Goal: Task Accomplishment & Management: Use online tool/utility

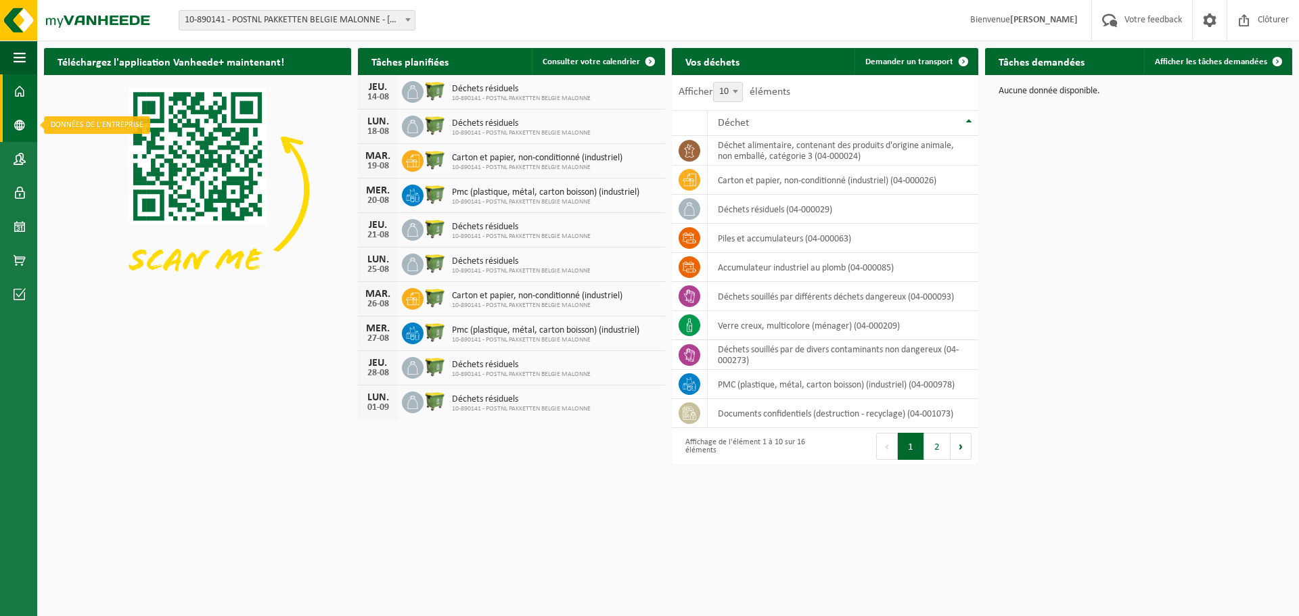
click at [9, 124] on link "Données de l'entrepr..." at bounding box center [18, 125] width 37 height 34
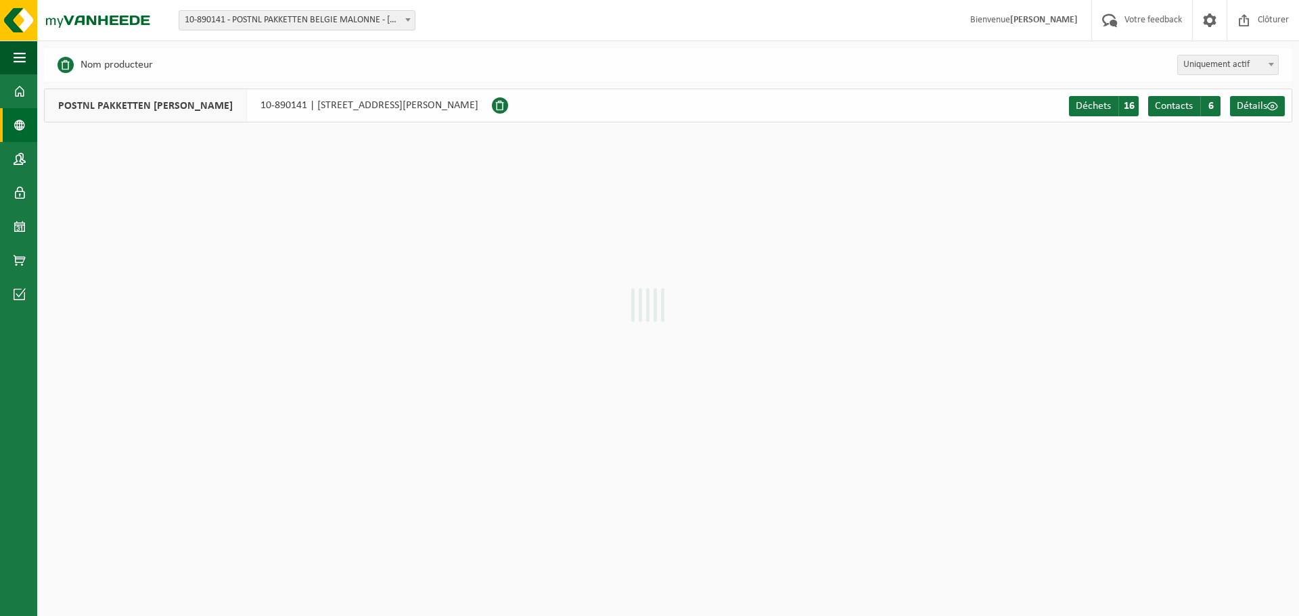
click at [33, 87] on link "Tableau de bord" at bounding box center [18, 91] width 37 height 34
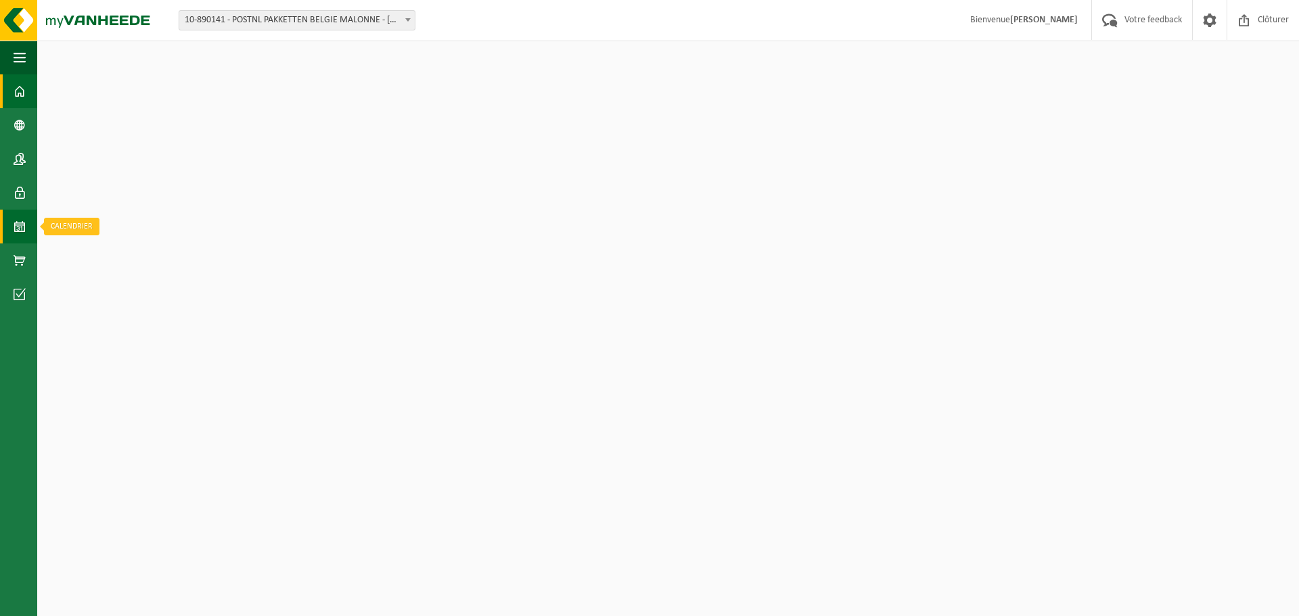
click at [24, 234] on span at bounding box center [20, 227] width 12 height 34
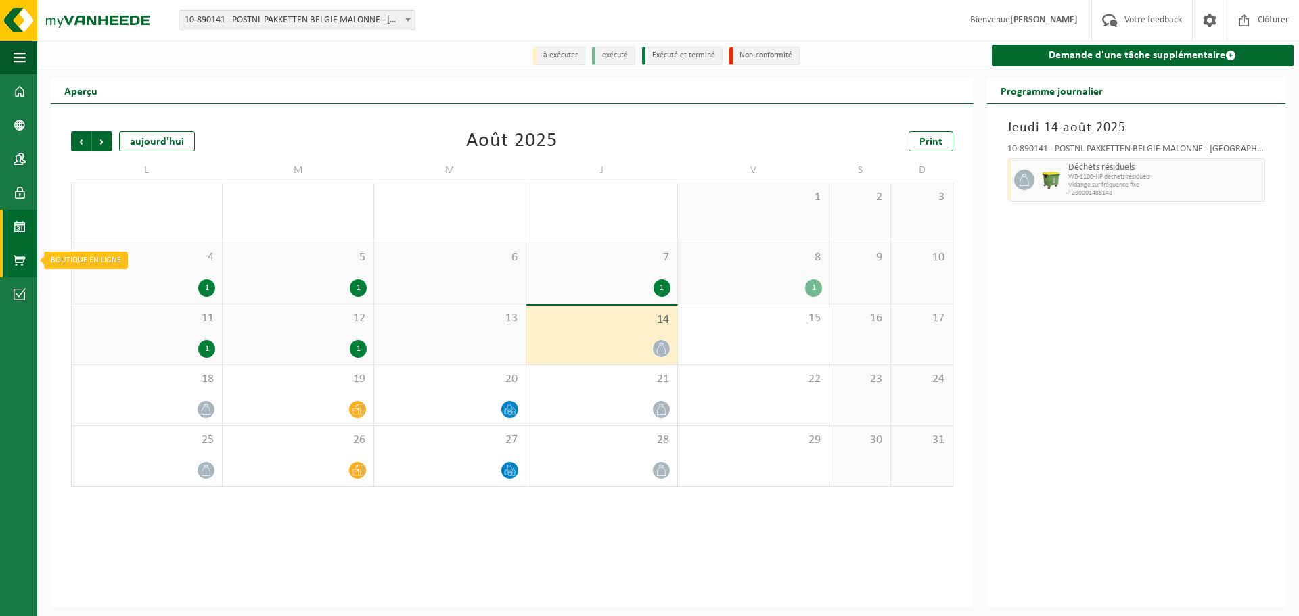
click at [23, 273] on span at bounding box center [20, 261] width 12 height 34
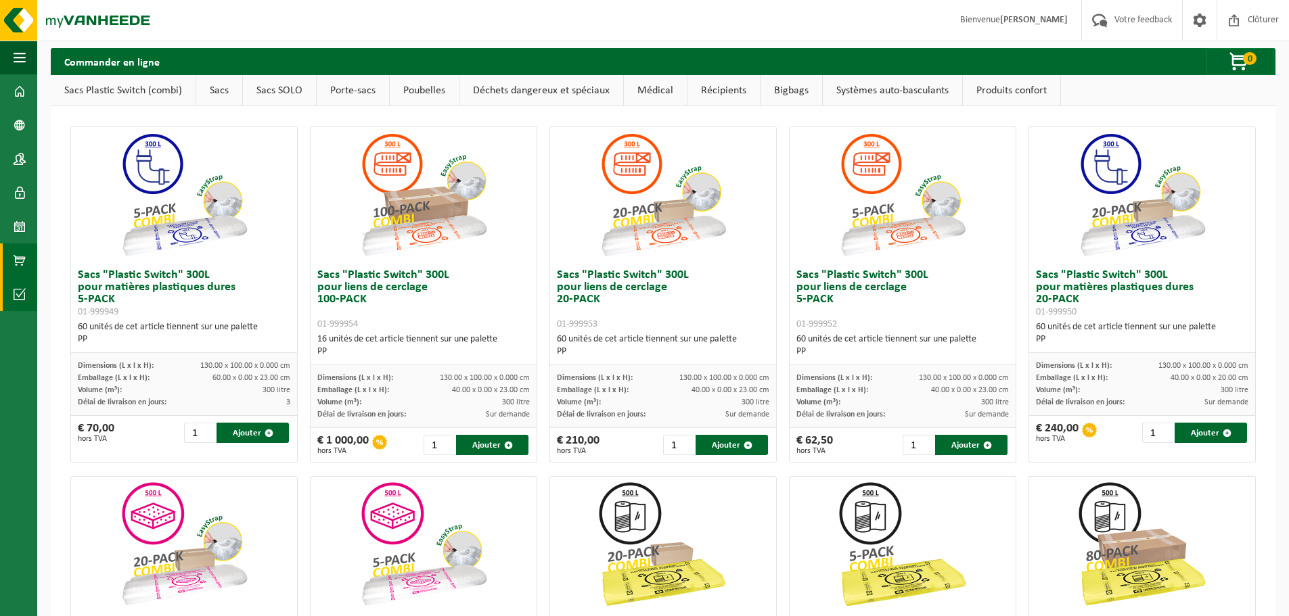
click at [13, 300] on link "Conditions d'accepta..." at bounding box center [18, 294] width 37 height 34
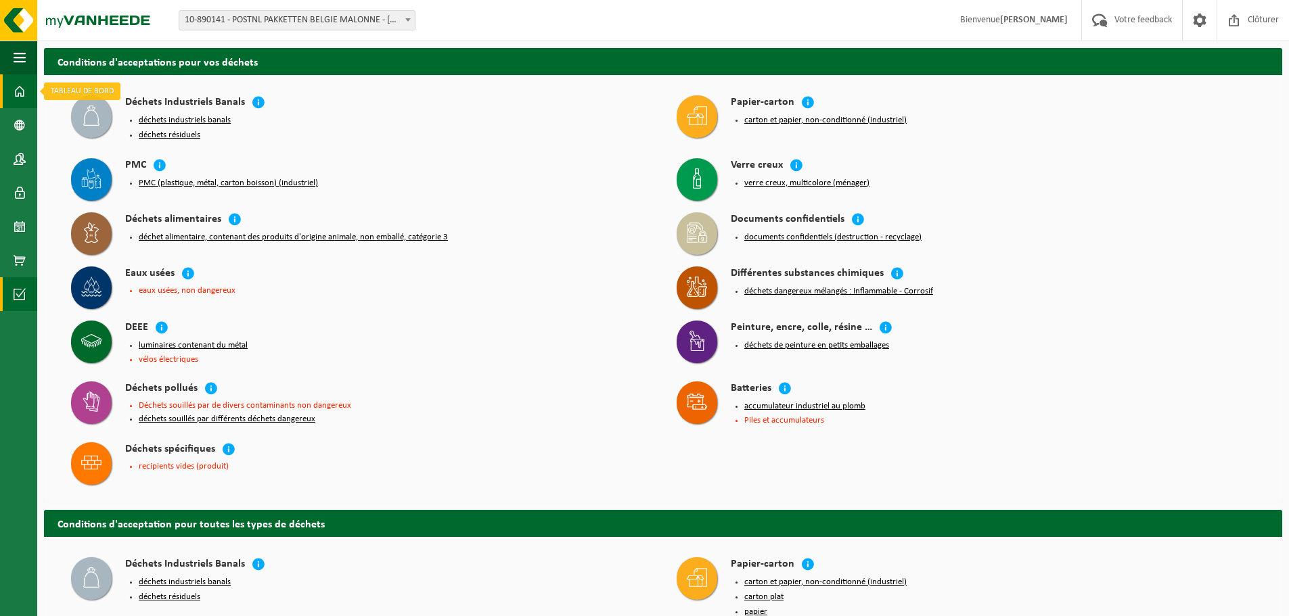
click at [26, 85] on link "Tableau de bord" at bounding box center [18, 91] width 37 height 34
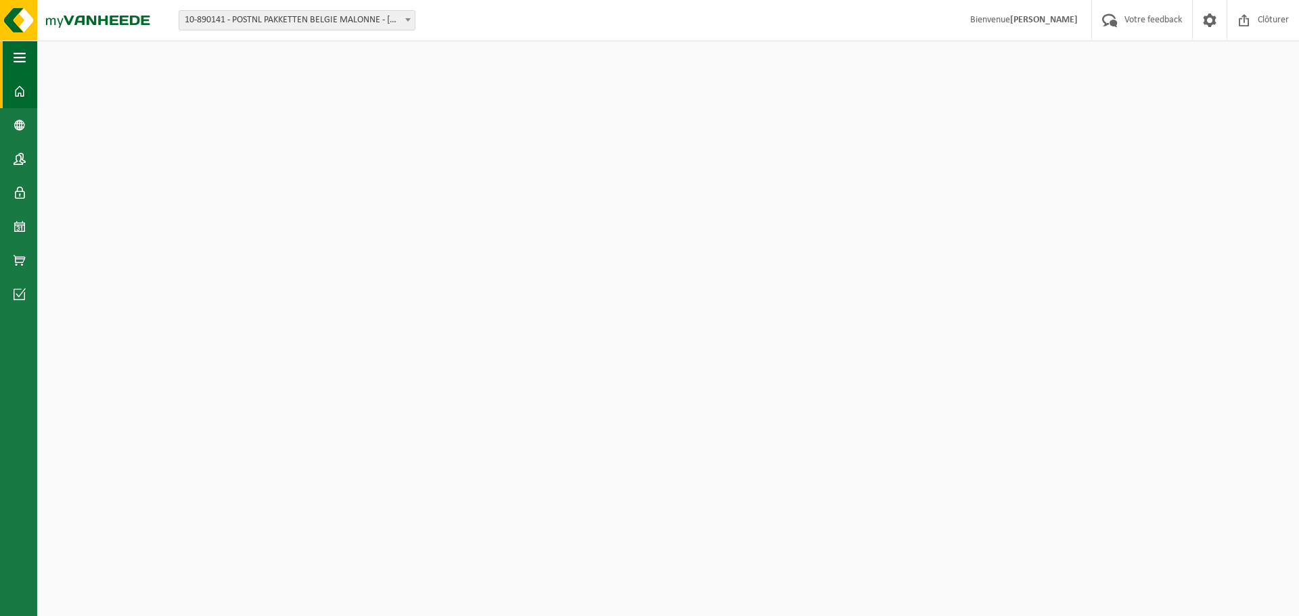
click at [23, 62] on span "button" at bounding box center [20, 58] width 12 height 34
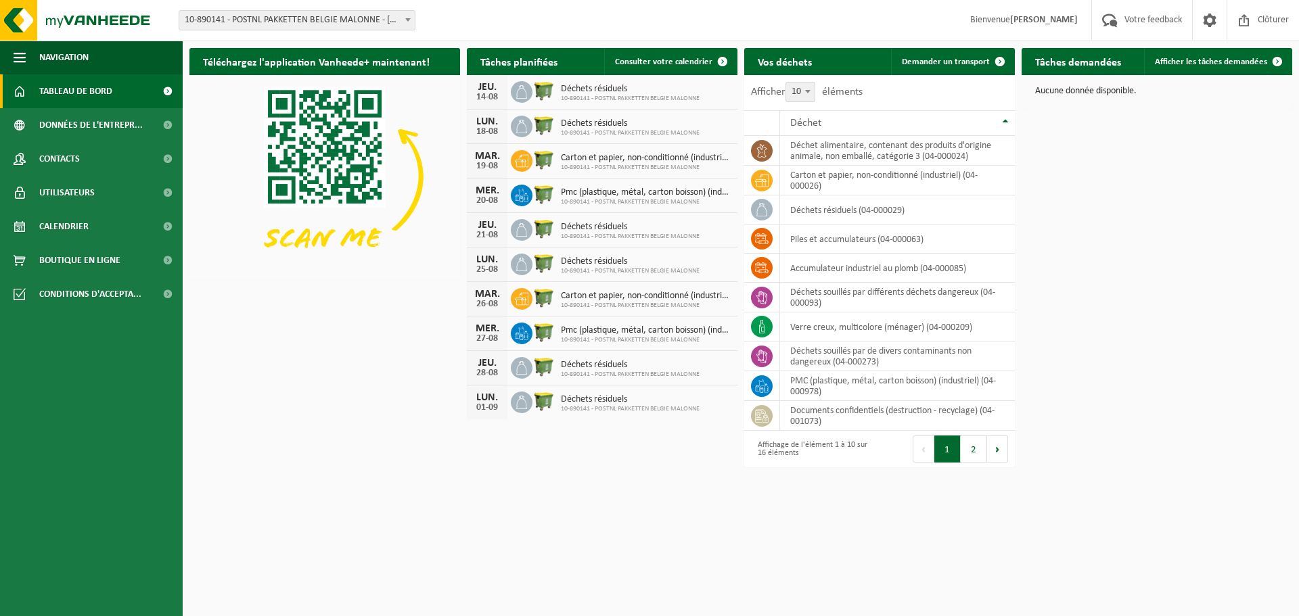
click at [1208, 219] on div "Téléchargez l'application Vanheede+ maintenant! Cachez Tâches planifiées Consul…" at bounding box center [741, 256] width 1110 height 430
click at [1254, 58] on span "Afficher les tâches demandées" at bounding box center [1211, 62] width 112 height 9
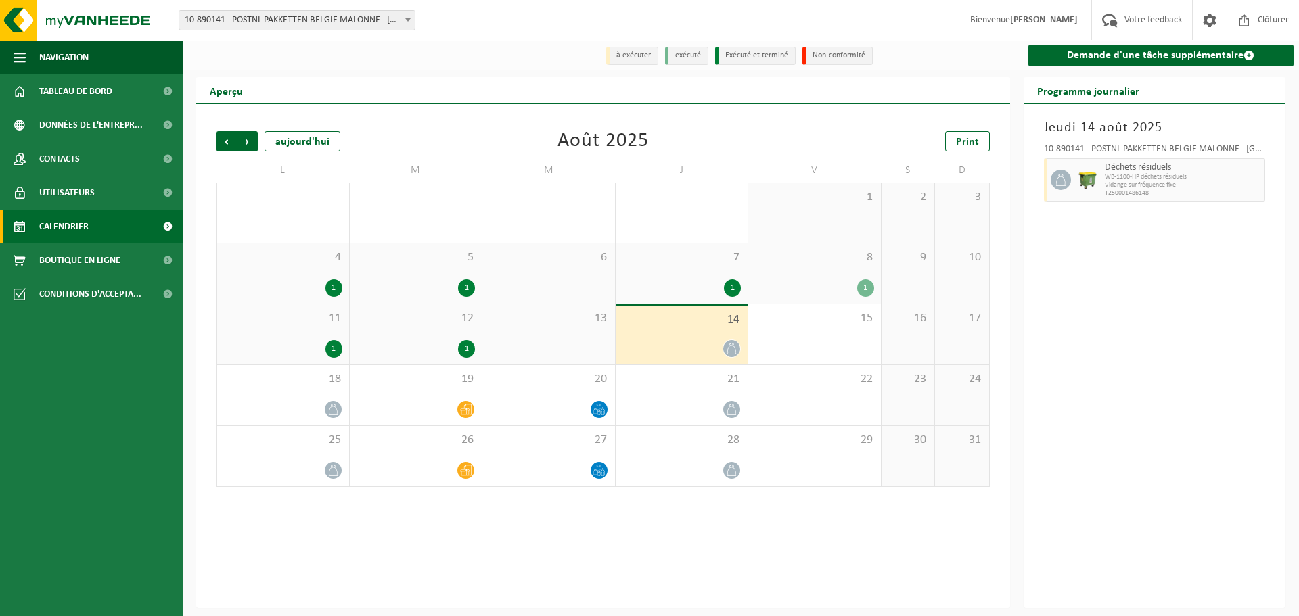
click at [720, 345] on div at bounding box center [681, 349] width 119 height 18
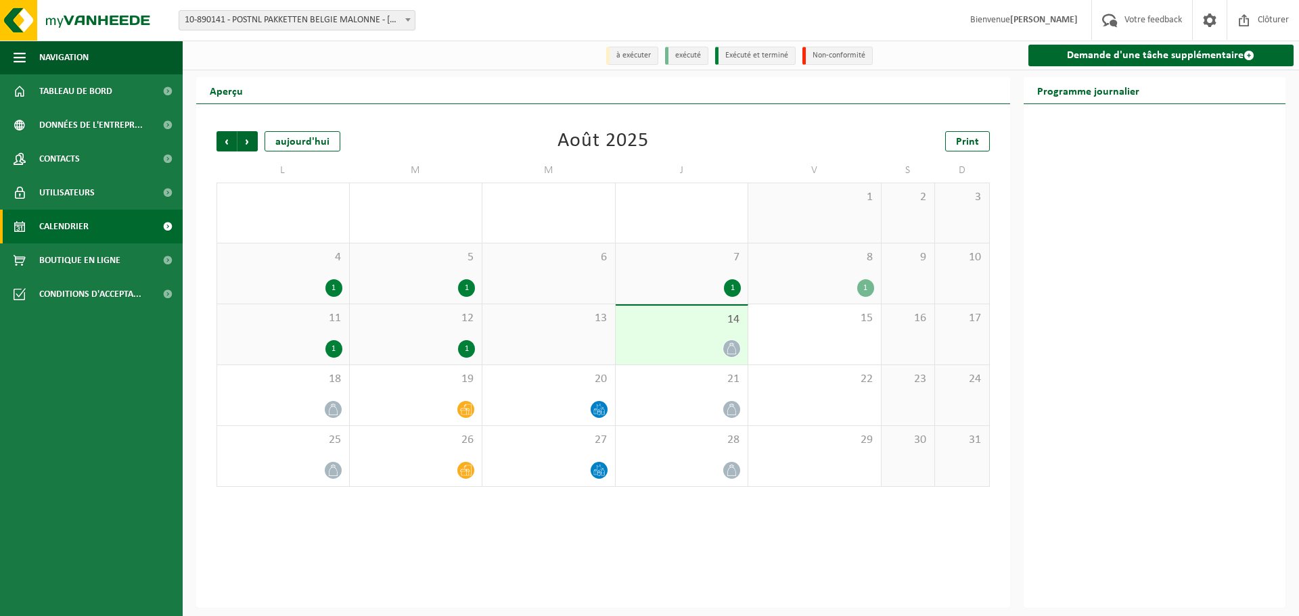
click at [736, 348] on icon at bounding box center [732, 349] width 12 height 12
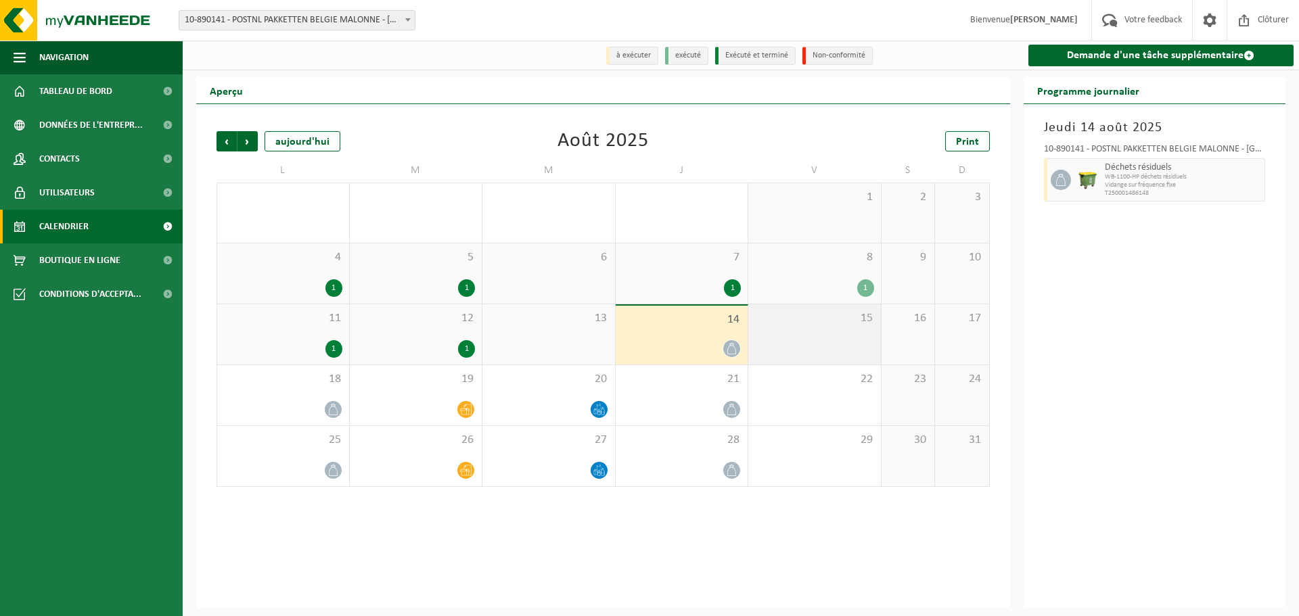
click at [776, 323] on span "15" at bounding box center [814, 318] width 119 height 15
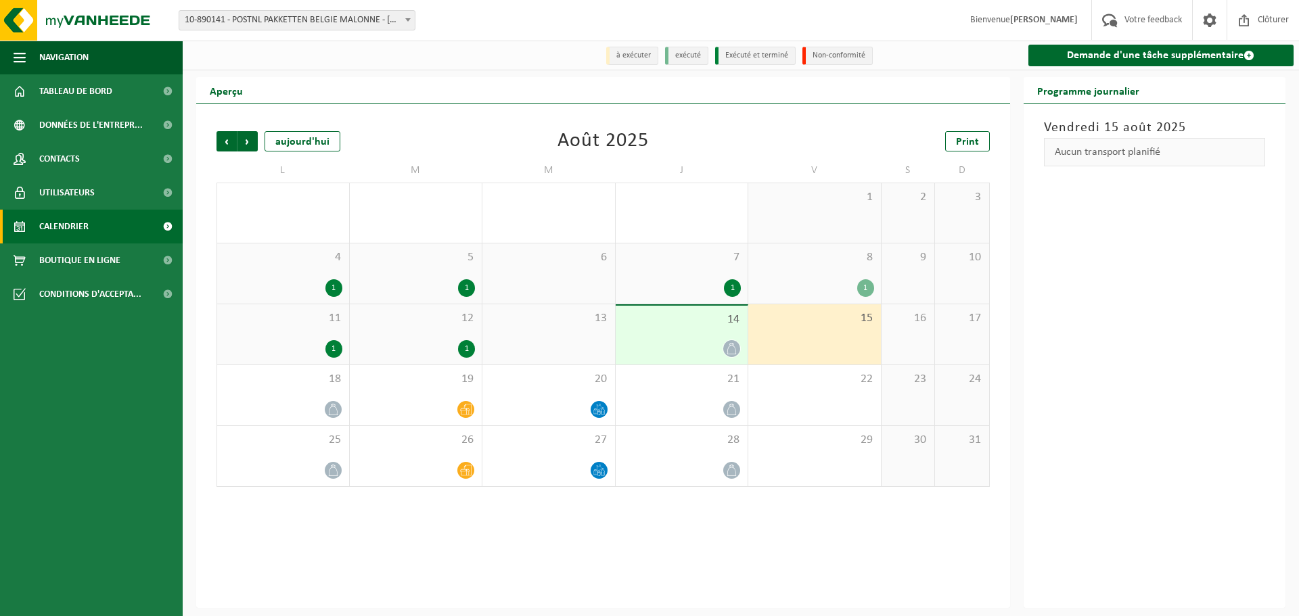
click at [706, 323] on span "14" at bounding box center [681, 320] width 119 height 15
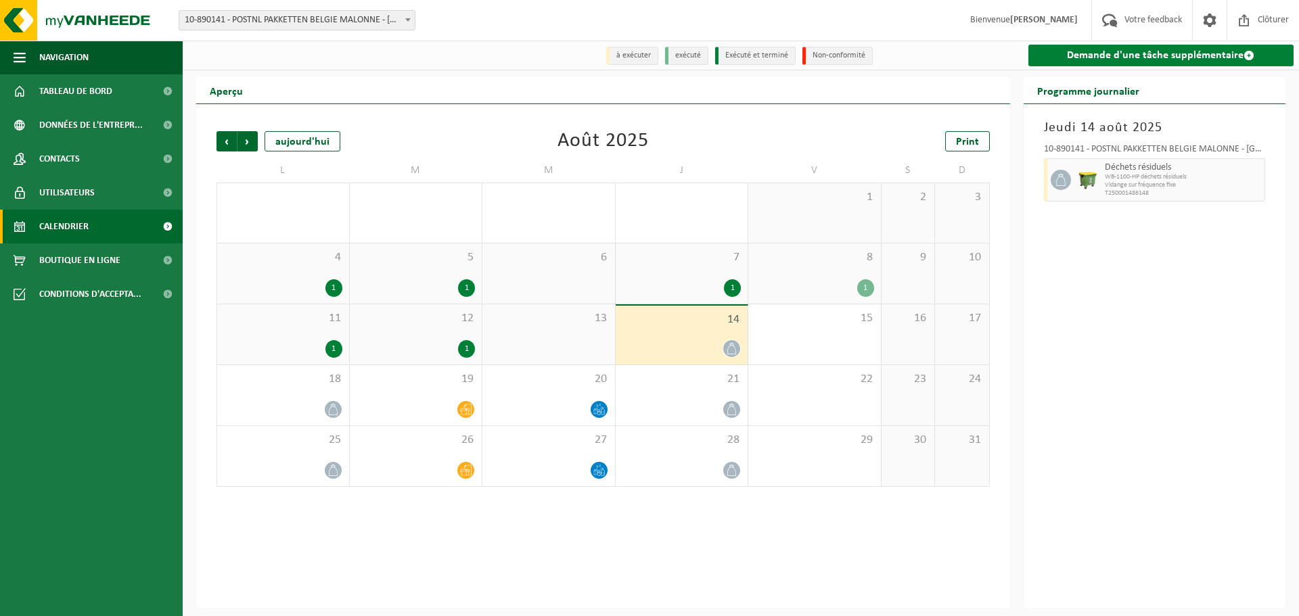
click at [1102, 52] on link "Demande d'une tâche supplémentaire" at bounding box center [1161, 56] width 266 height 22
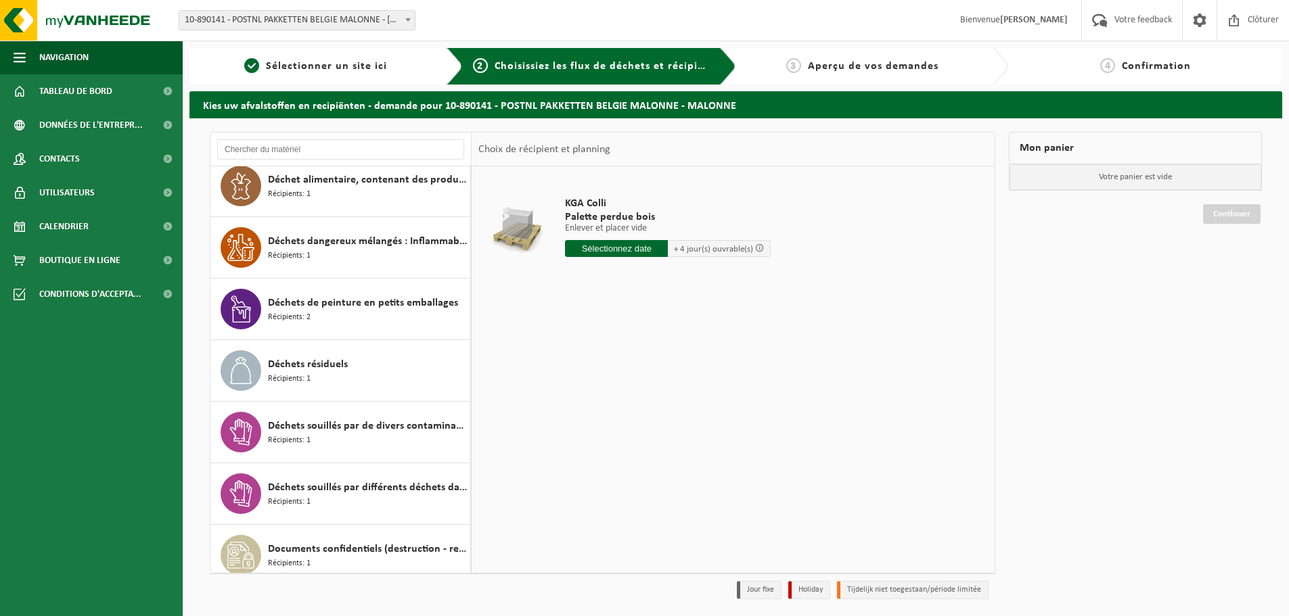
scroll to position [135, 0]
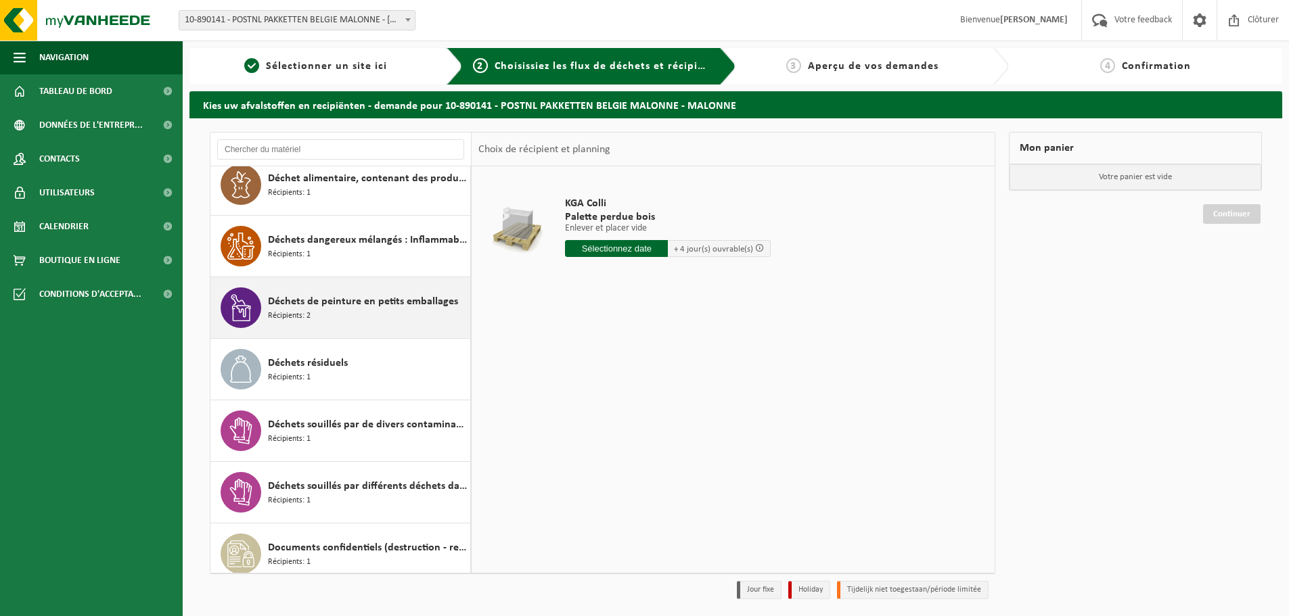
click at [326, 304] on span "Déchets de peinture en petits emballages" at bounding box center [363, 302] width 190 height 16
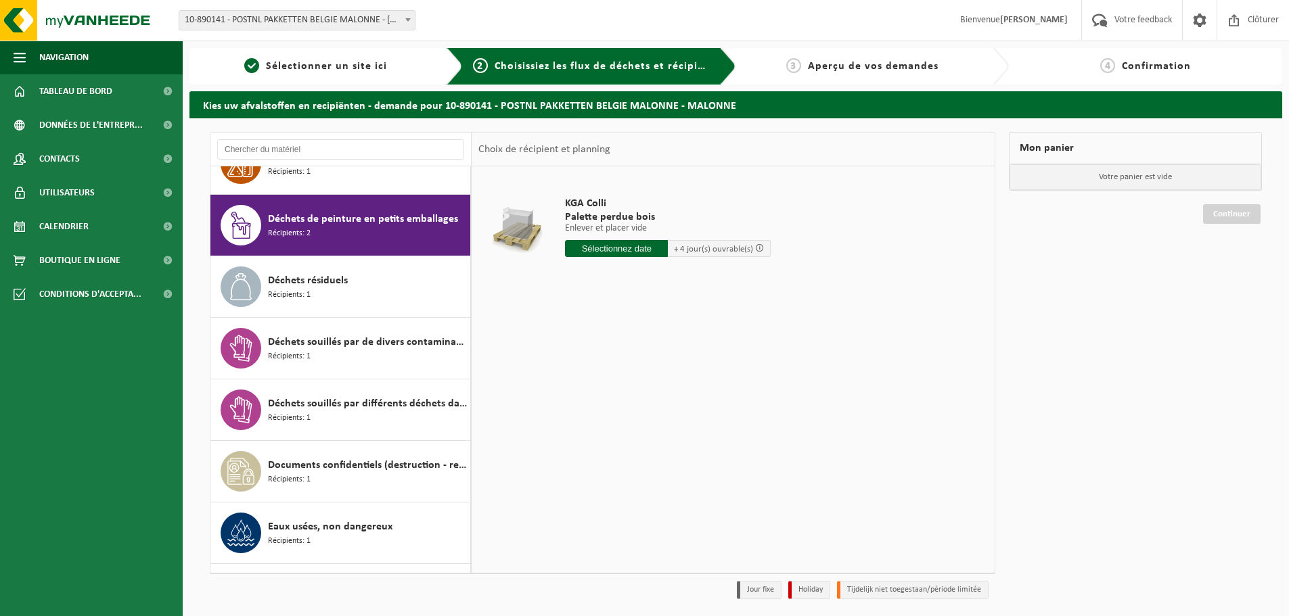
scroll to position [246, 0]
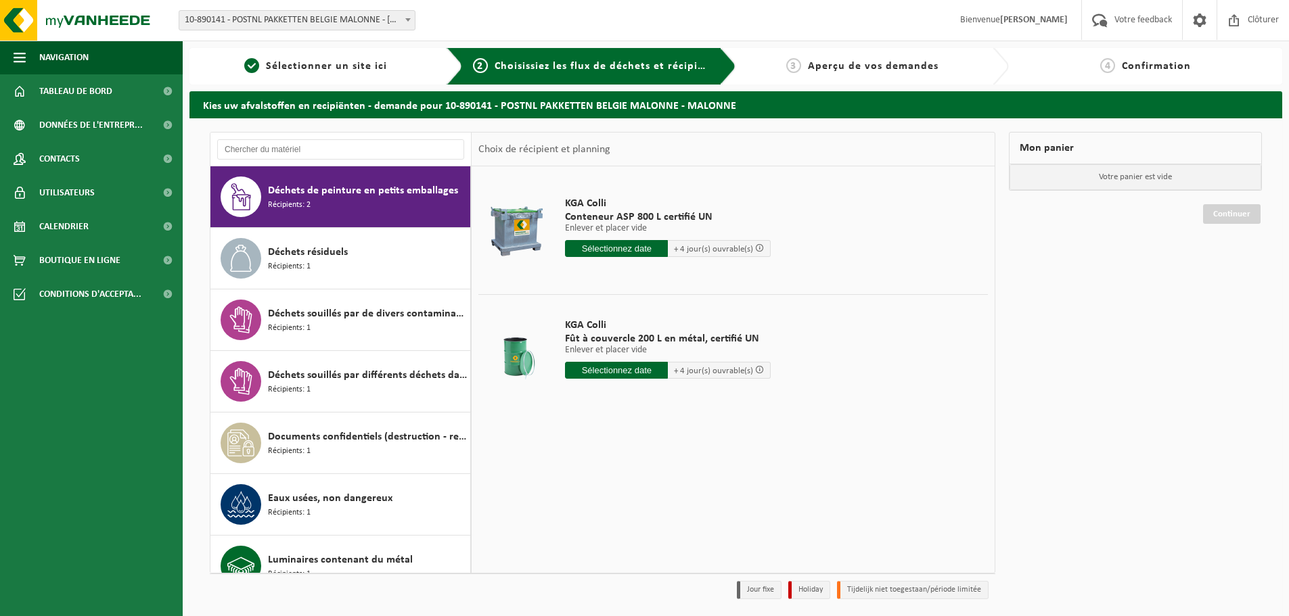
click at [615, 244] on input "text" at bounding box center [616, 248] width 103 height 17
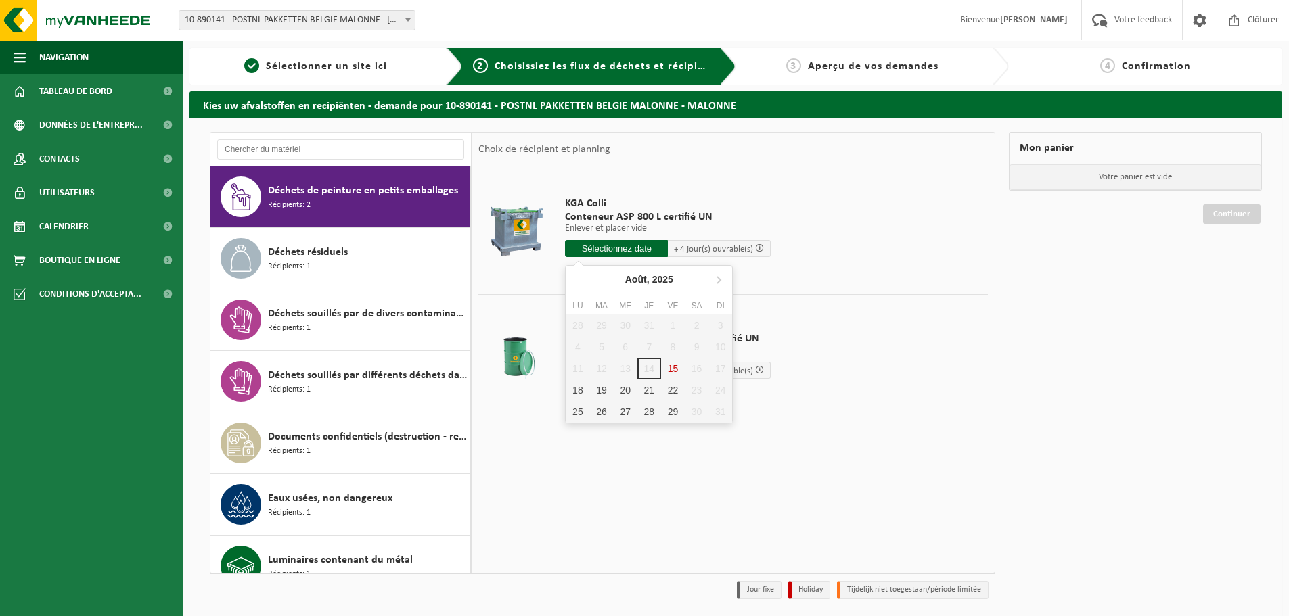
click at [668, 369] on div "28 29 30 31 1 2 3 4 5 6 7 8 9 10 11 12 13 14 15 16 17 18 19 20 21 22 23 24 25 2…" at bounding box center [649, 369] width 166 height 108
click at [674, 367] on div "28 29 30 31 1 2 3 4 5 6 7 8 9 10 11 12 13 14 15 16 17 18 19 20 21 22 23 24 25 2…" at bounding box center [649, 369] width 166 height 108
click at [690, 372] on div "28 29 30 31 1 2 3 4 5 6 7 8 9 10 11 12 13 14 15 16 17 18 19 20 21 22 23 24 25 2…" at bounding box center [649, 369] width 166 height 108
click at [576, 390] on div "18" at bounding box center [578, 391] width 24 height 22
type input "à partir de 2025-08-18"
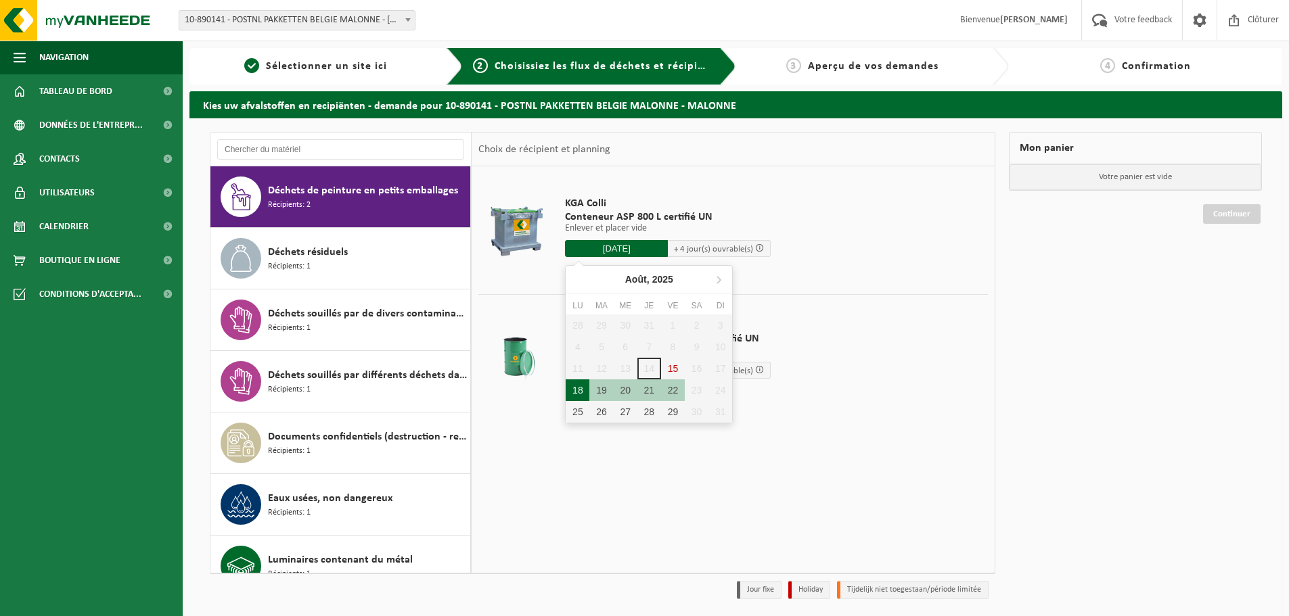
type input "2025-08-18"
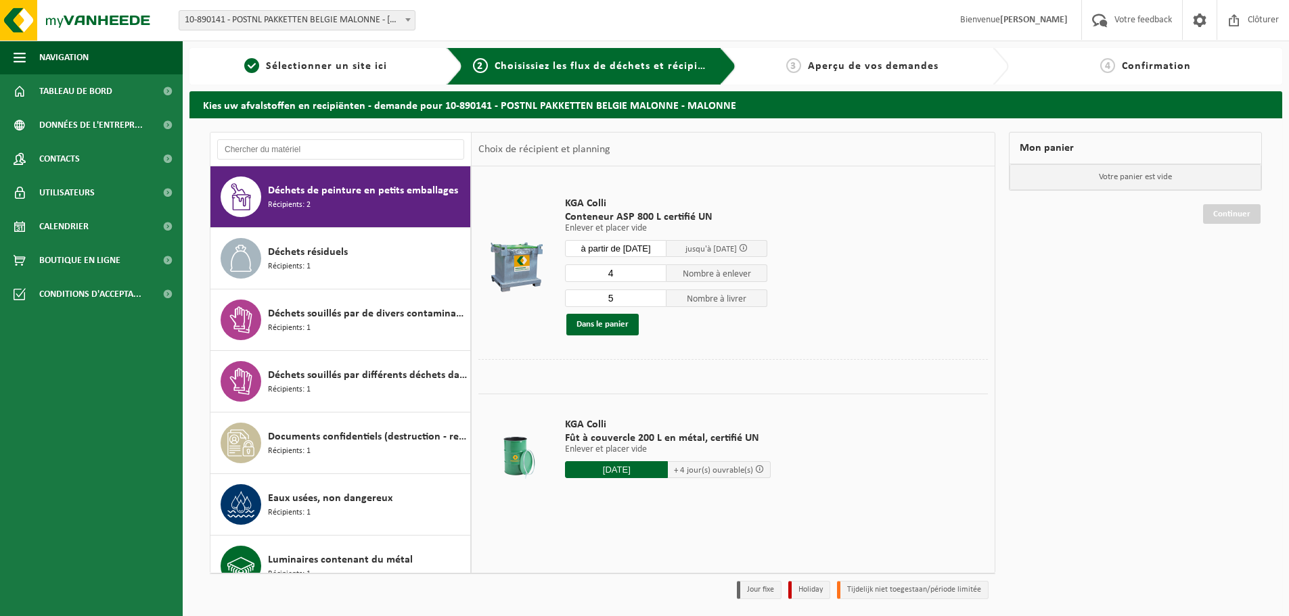
click at [656, 277] on input "4" at bounding box center [615, 274] width 101 height 18
click at [656, 277] on input "3" at bounding box center [615, 274] width 101 height 18
click at [656, 277] on input "2" at bounding box center [615, 274] width 101 height 18
type input "1"
click at [656, 277] on input "1" at bounding box center [615, 274] width 101 height 18
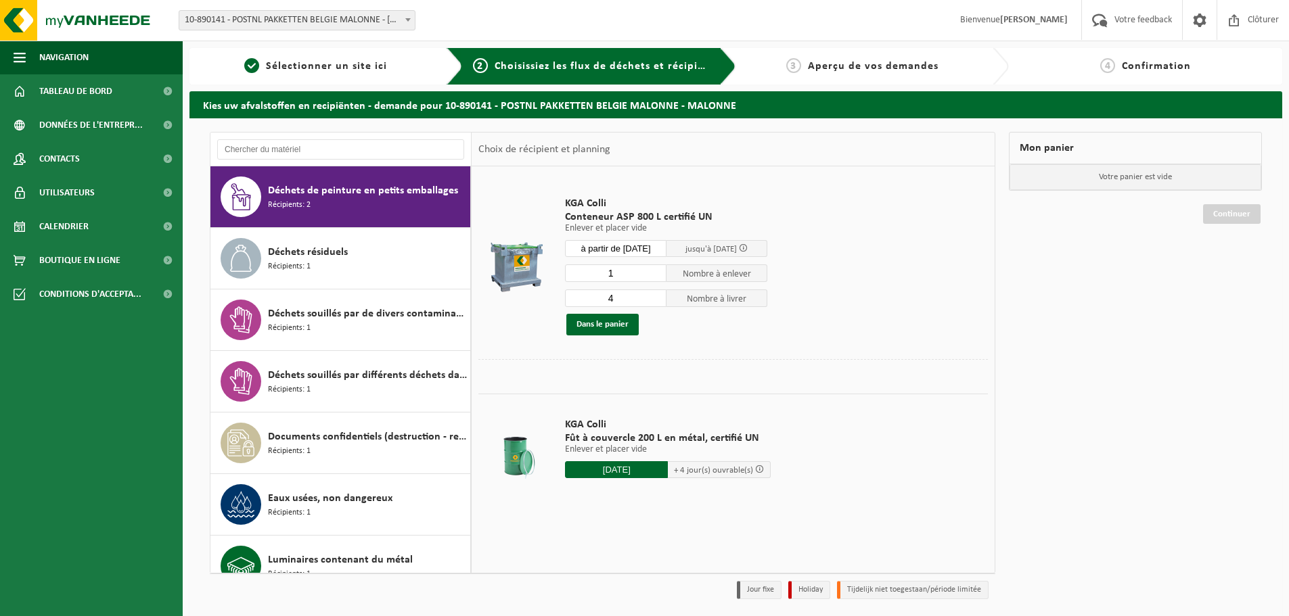
click at [655, 301] on input "4" at bounding box center [615, 299] width 101 height 18
click at [655, 301] on input "3" at bounding box center [615, 299] width 101 height 18
click at [655, 301] on input "2" at bounding box center [615, 299] width 101 height 18
type input "1"
click at [655, 301] on input "1" at bounding box center [615, 299] width 101 height 18
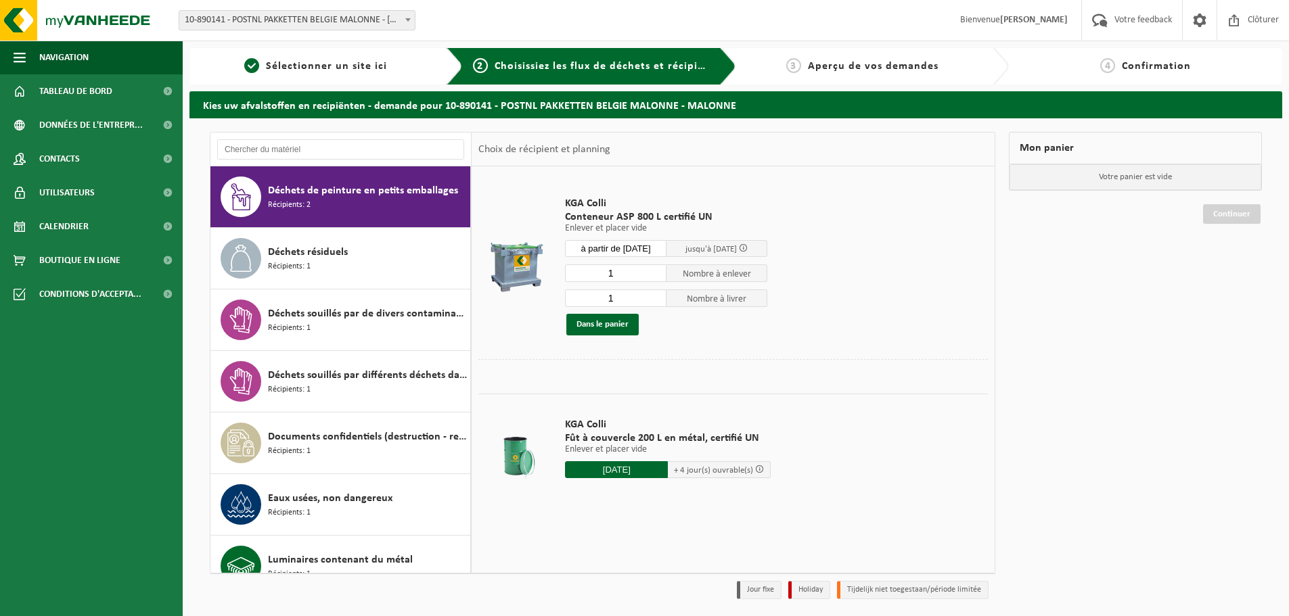
drag, startPoint x: 566, startPoint y: 204, endPoint x: 783, endPoint y: 253, distance: 222.1
click at [783, 253] on td "KGA Colli Conteneur ASP 800 L certifié UN Enlever et placer vide Enlever et pla…" at bounding box center [771, 266] width 433 height 186
click at [748, 249] on span at bounding box center [743, 248] width 9 height 9
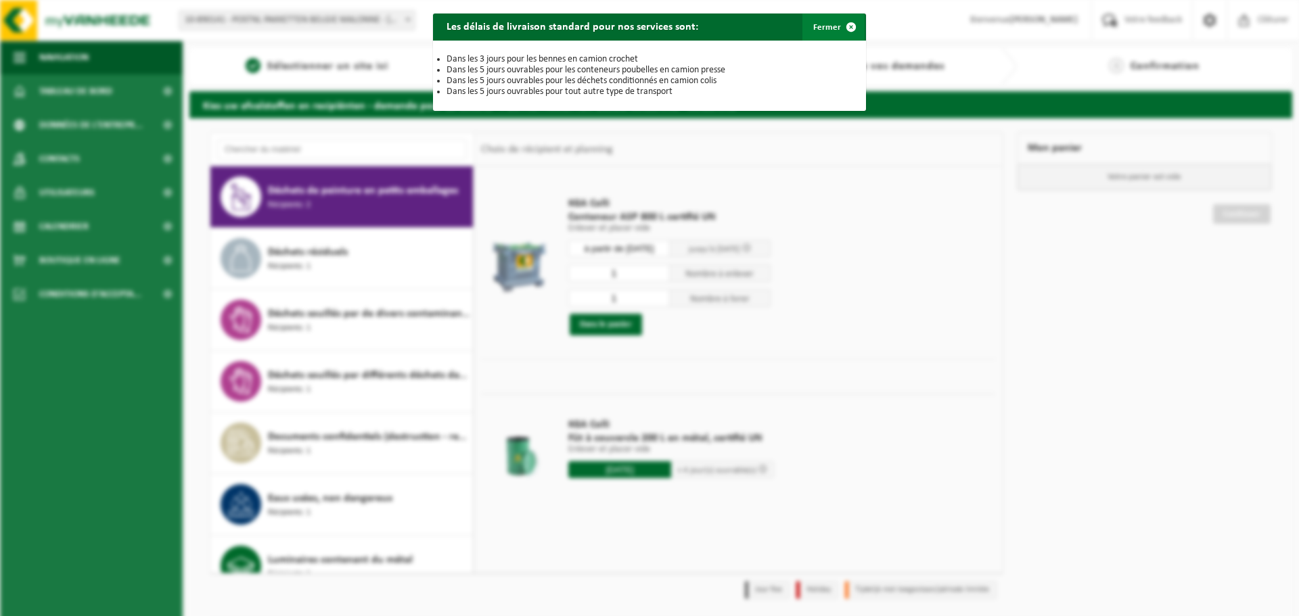
click at [838, 24] on span "button" at bounding box center [851, 27] width 27 height 27
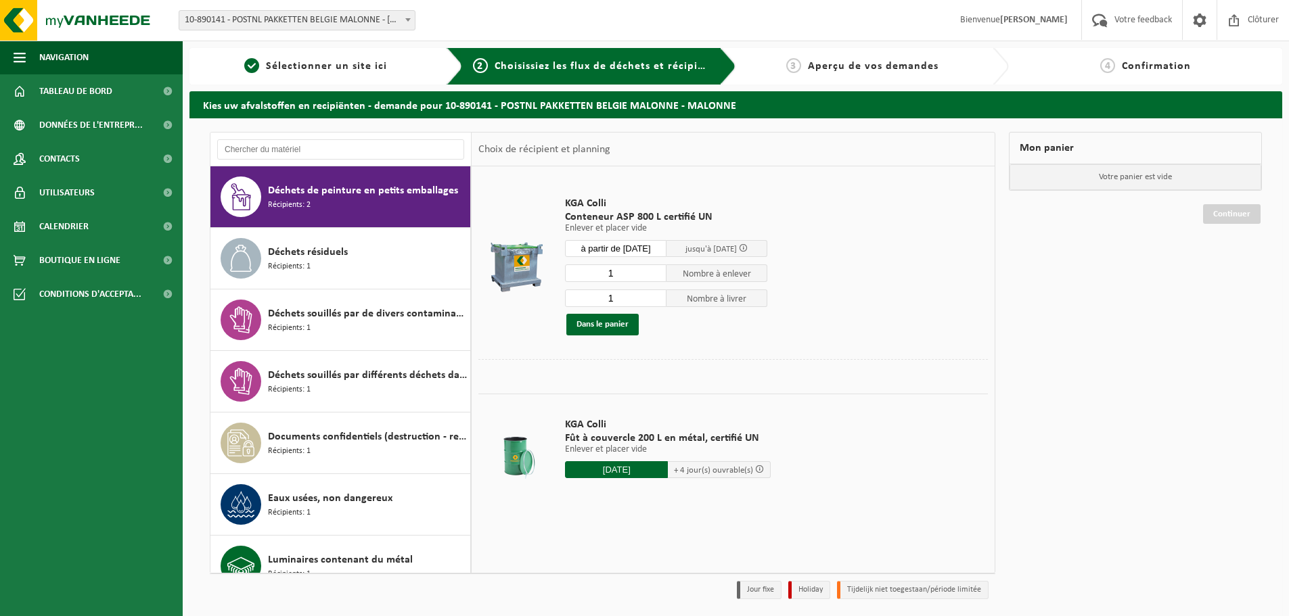
click at [616, 271] on input "1" at bounding box center [615, 274] width 101 height 18
click at [605, 273] on input "1" at bounding box center [615, 274] width 101 height 18
click at [599, 321] on button "Dans le panier" at bounding box center [602, 325] width 72 height 22
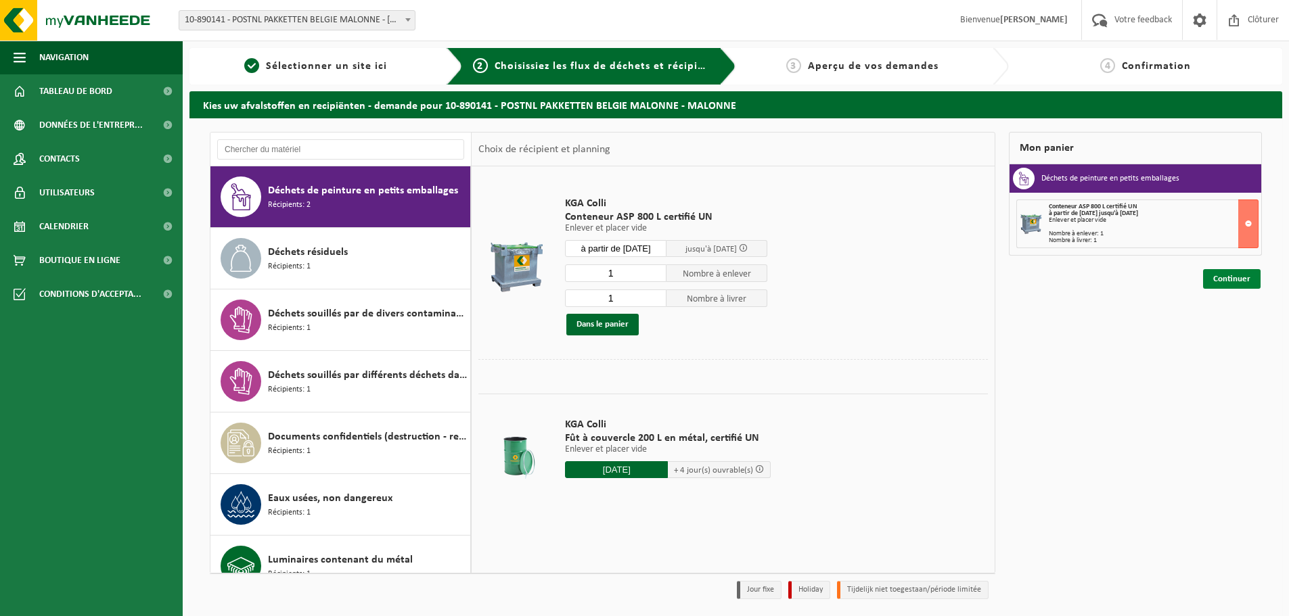
click at [1230, 281] on link "Continuer" at bounding box center [1232, 279] width 58 height 20
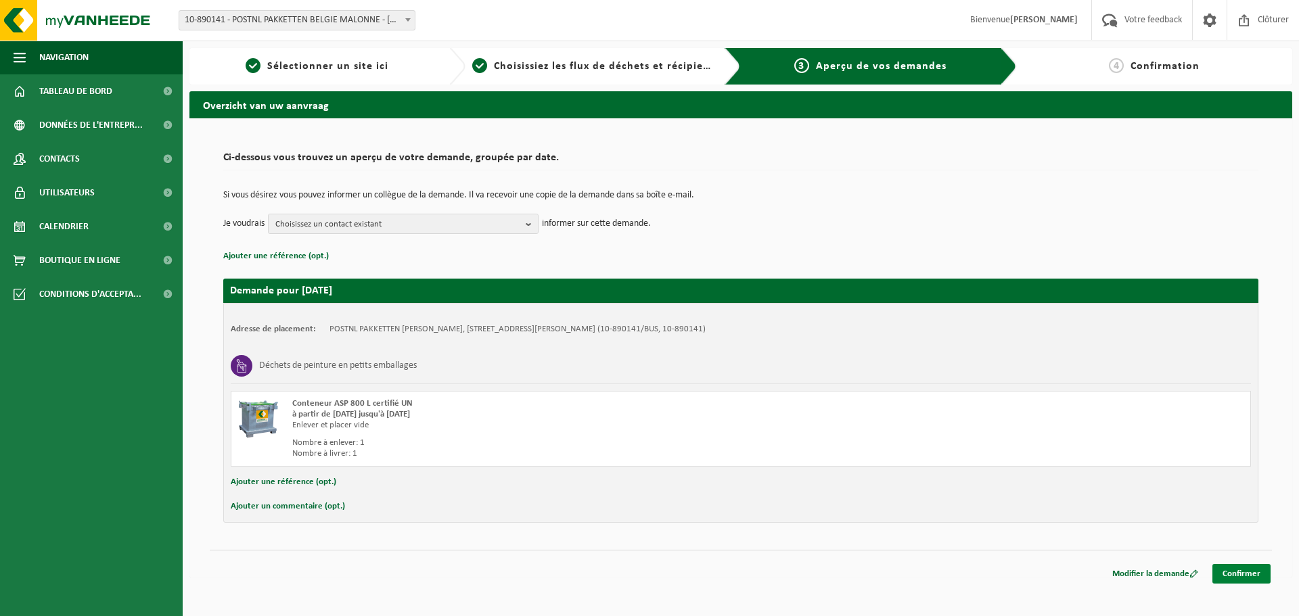
click at [1242, 574] on link "Confirmer" at bounding box center [1241, 574] width 58 height 20
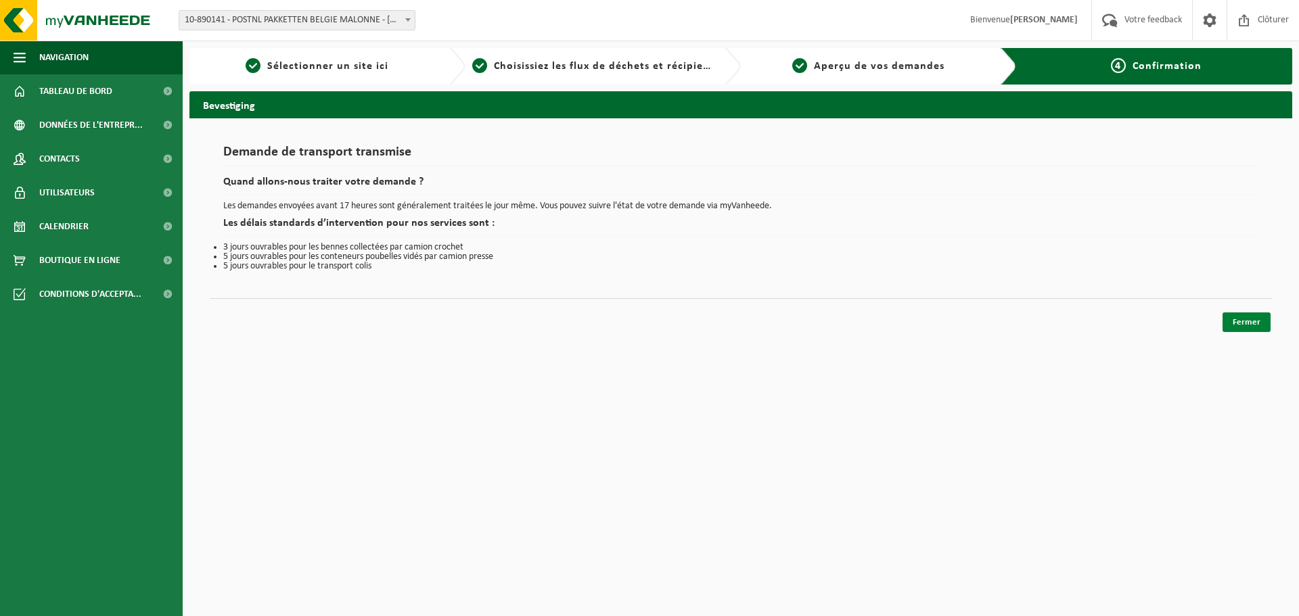
click at [1267, 323] on link "Fermer" at bounding box center [1247, 323] width 48 height 20
